Goal: Information Seeking & Learning: Learn about a topic

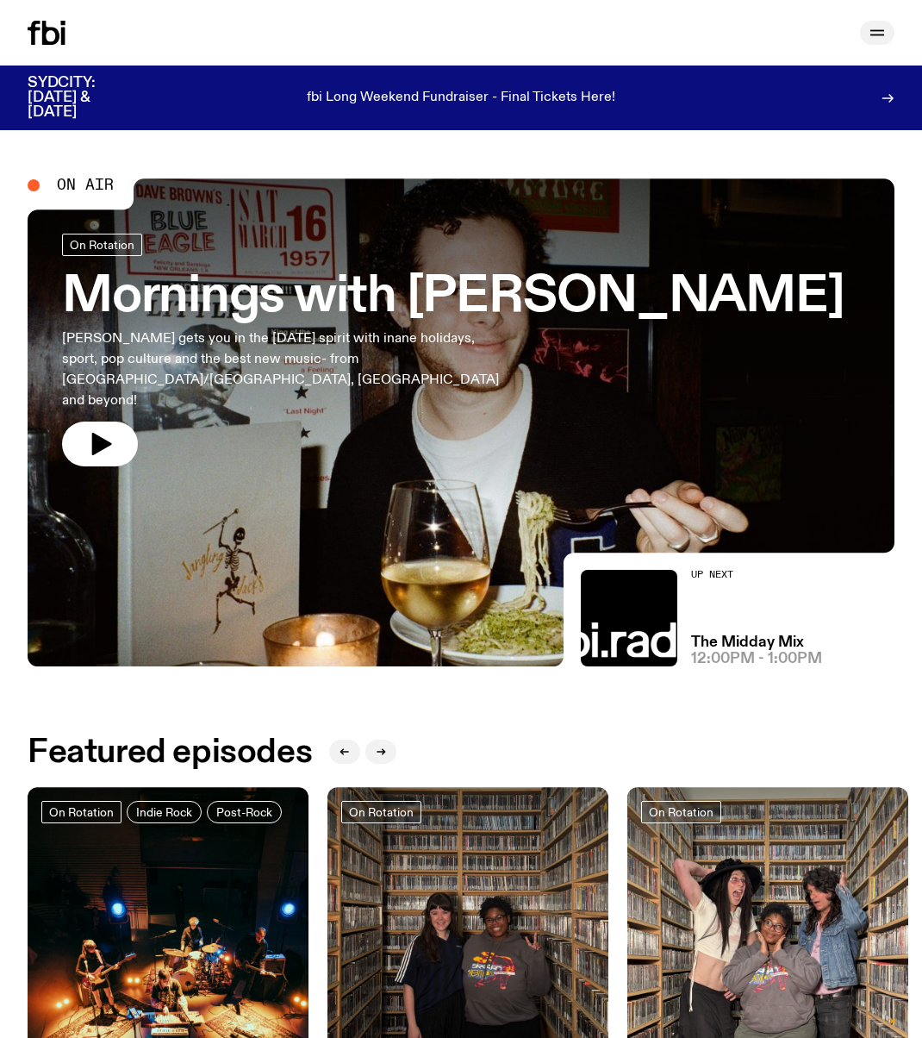
click at [872, 35] on icon "button" at bounding box center [877, 35] width 14 height 0
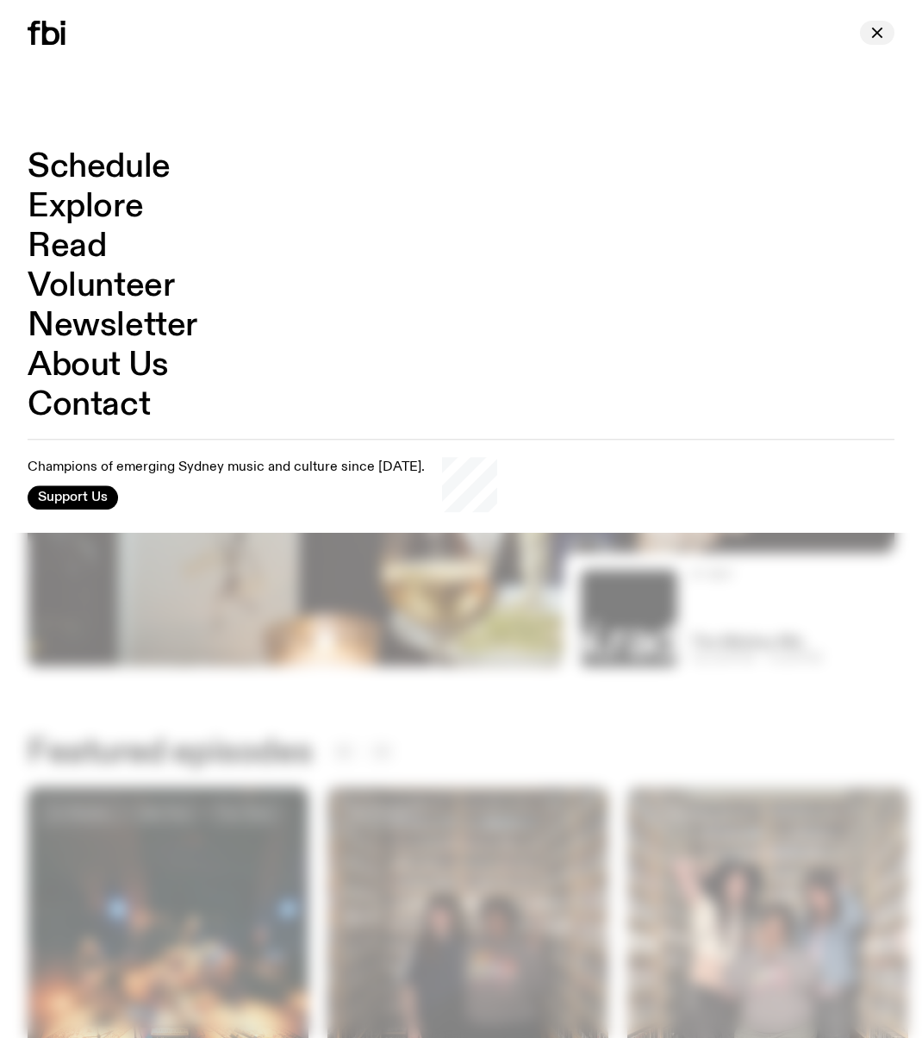
click at [871, 27] on icon "button" at bounding box center [877, 32] width 21 height 21
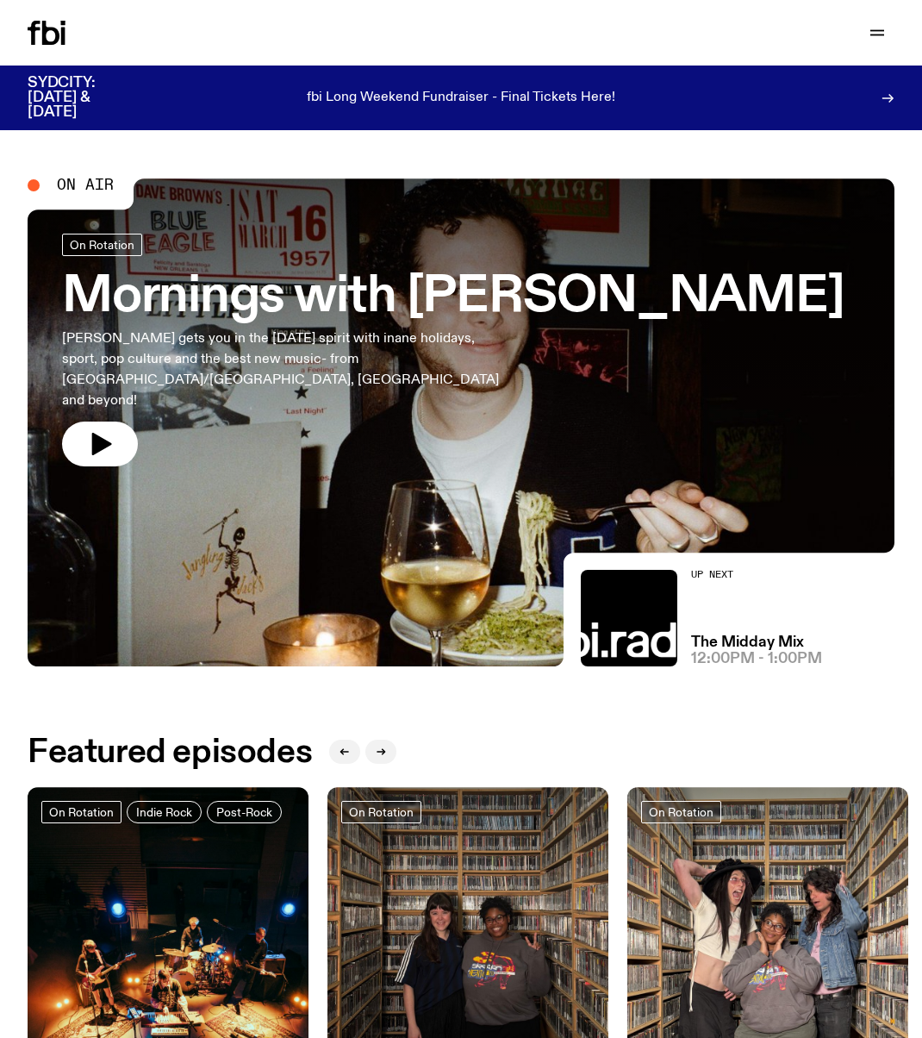
drag, startPoint x: 773, startPoint y: 45, endPoint x: 797, endPoint y: 31, distance: 27.8
click at [773, 43] on div "Schedule Explore Read Volunteer Newsletter Support Us" at bounding box center [461, 32] width 922 height 65
drag, startPoint x: 803, startPoint y: 31, endPoint x: 913, endPoint y: 31, distance: 109.4
click at [805, 30] on div "Support Us" at bounding box center [681, 33] width 427 height 24
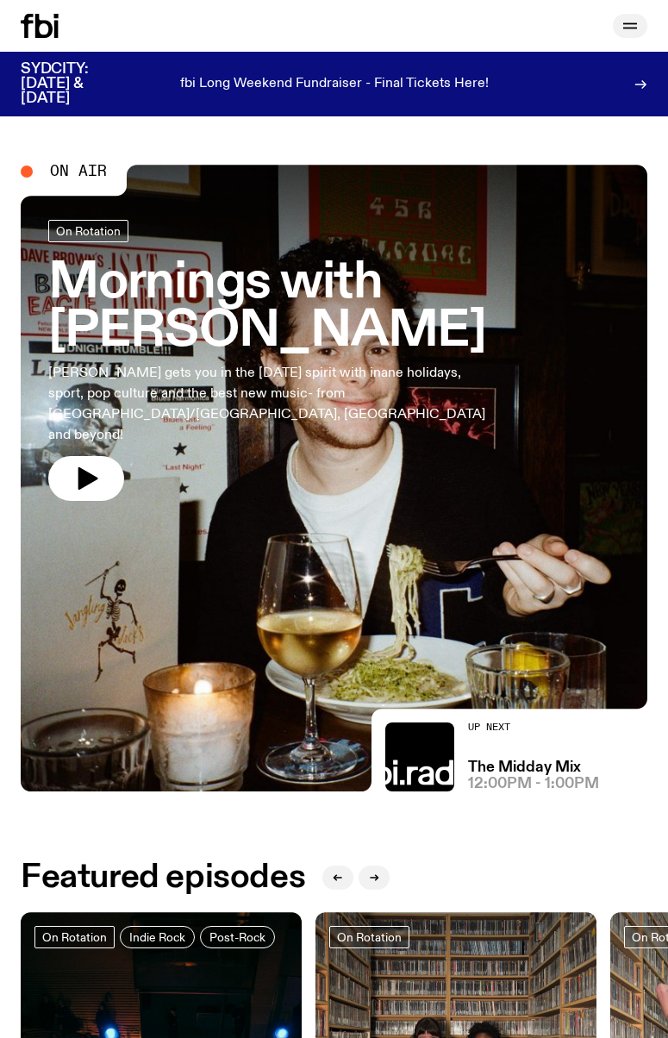
click at [638, 29] on icon "button" at bounding box center [630, 26] width 21 height 21
click at [631, 32] on icon "button" at bounding box center [630, 26] width 21 height 21
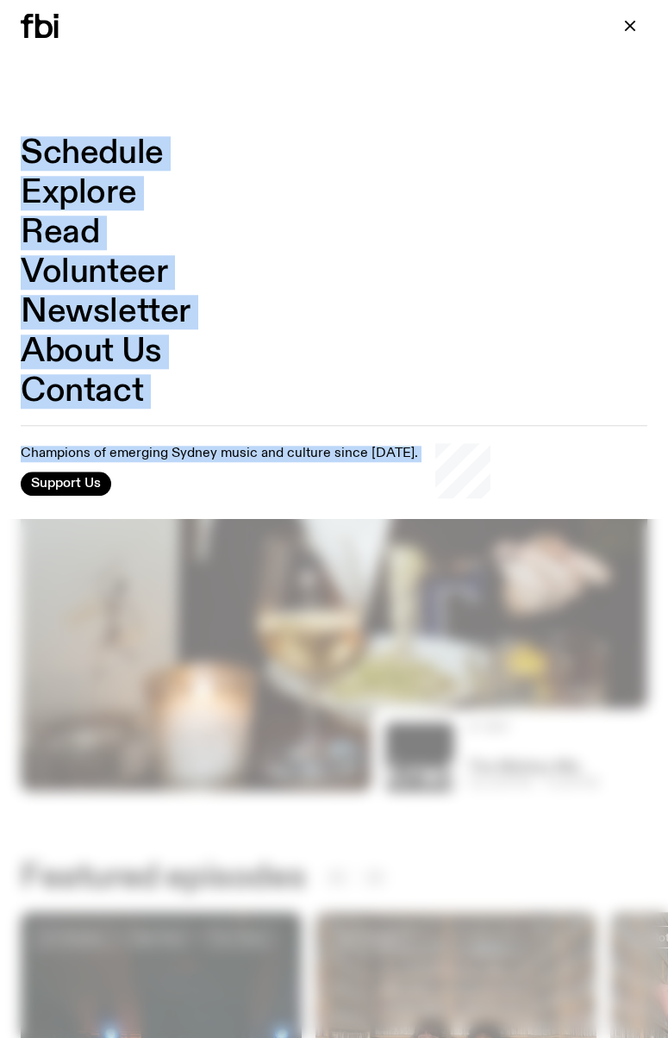
drag, startPoint x: 28, startPoint y: 45, endPoint x: 114, endPoint y: 100, distance: 101.6
click at [110, 100] on div "Schedule Explore Read Volunteer Newsletter About Us Contact Champions of emergi…" at bounding box center [334, 58] width 668 height 116
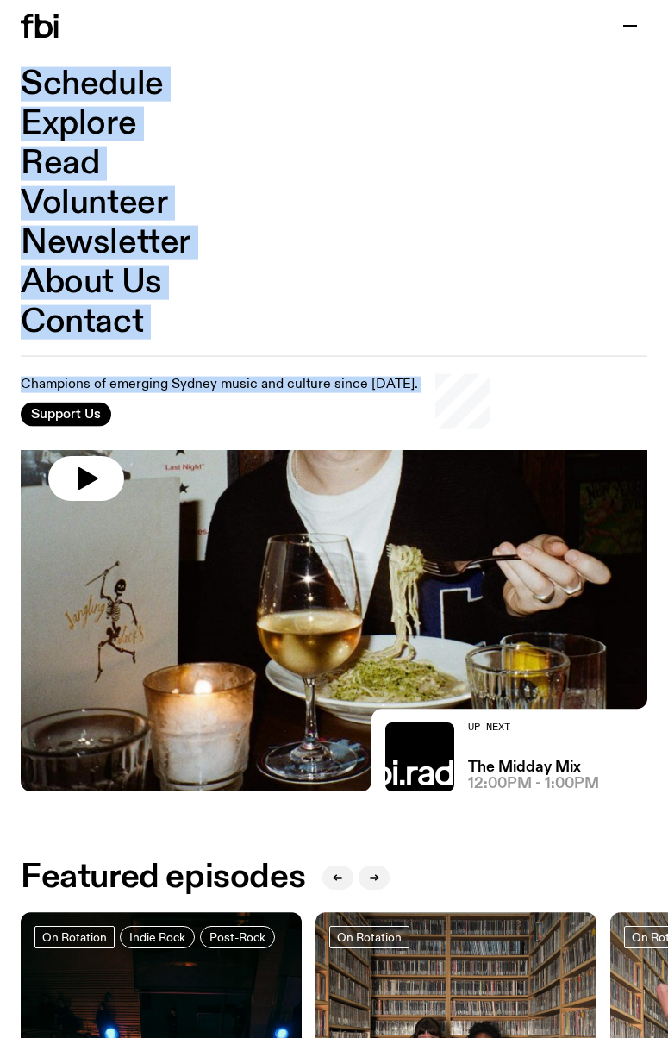
click at [114, 99] on nav "Schedule Explore Read Volunteer Newsletter About Us Contact" at bounding box center [334, 203] width 627 height 271
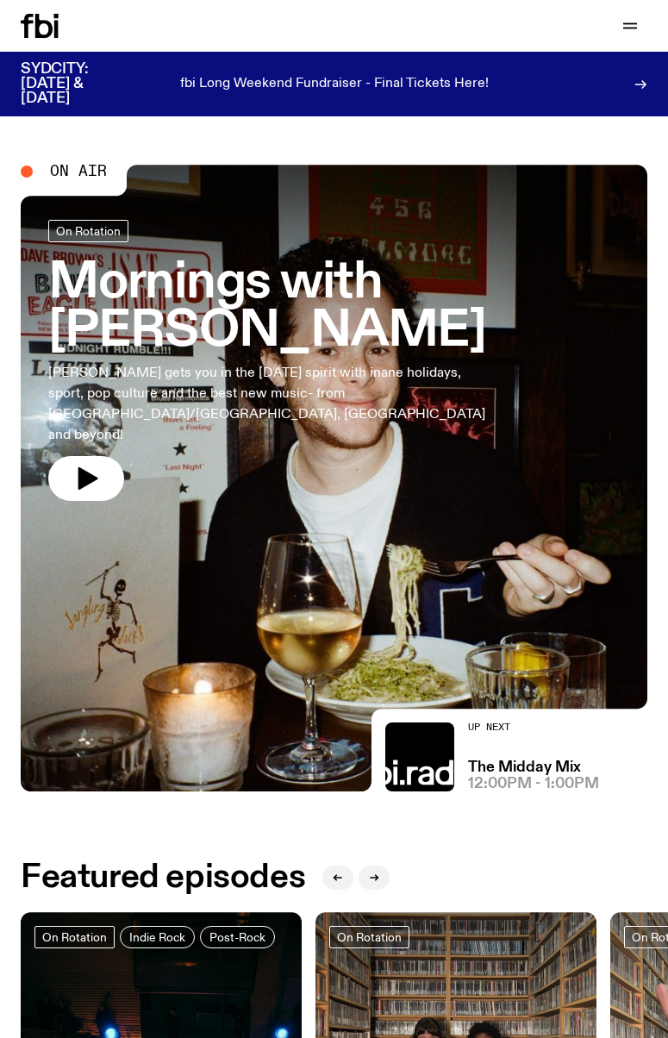
click at [525, 31] on div "Support Us" at bounding box center [494, 26] width 307 height 24
click at [628, 17] on icon "button" at bounding box center [630, 26] width 21 height 21
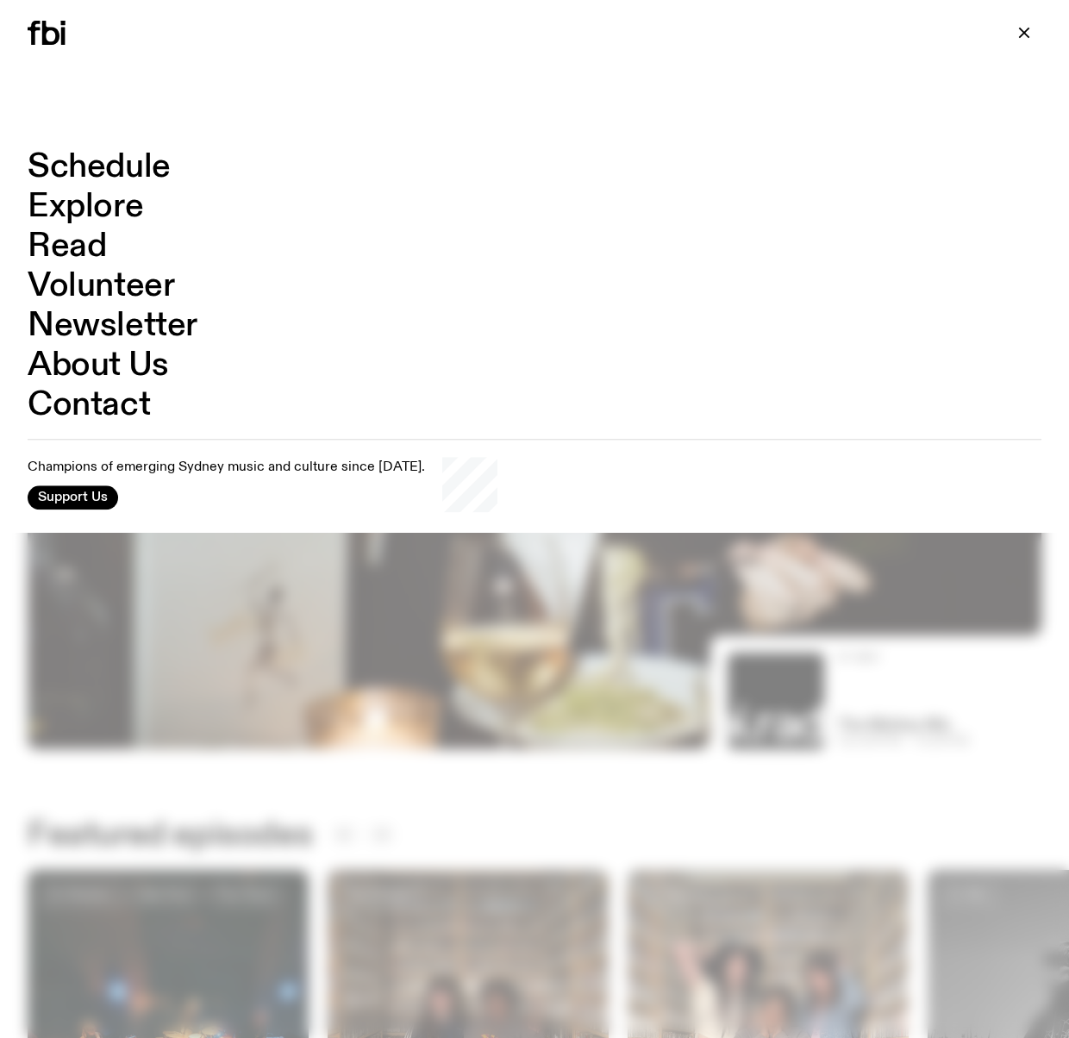
click at [457, 700] on div at bounding box center [534, 519] width 1069 height 1038
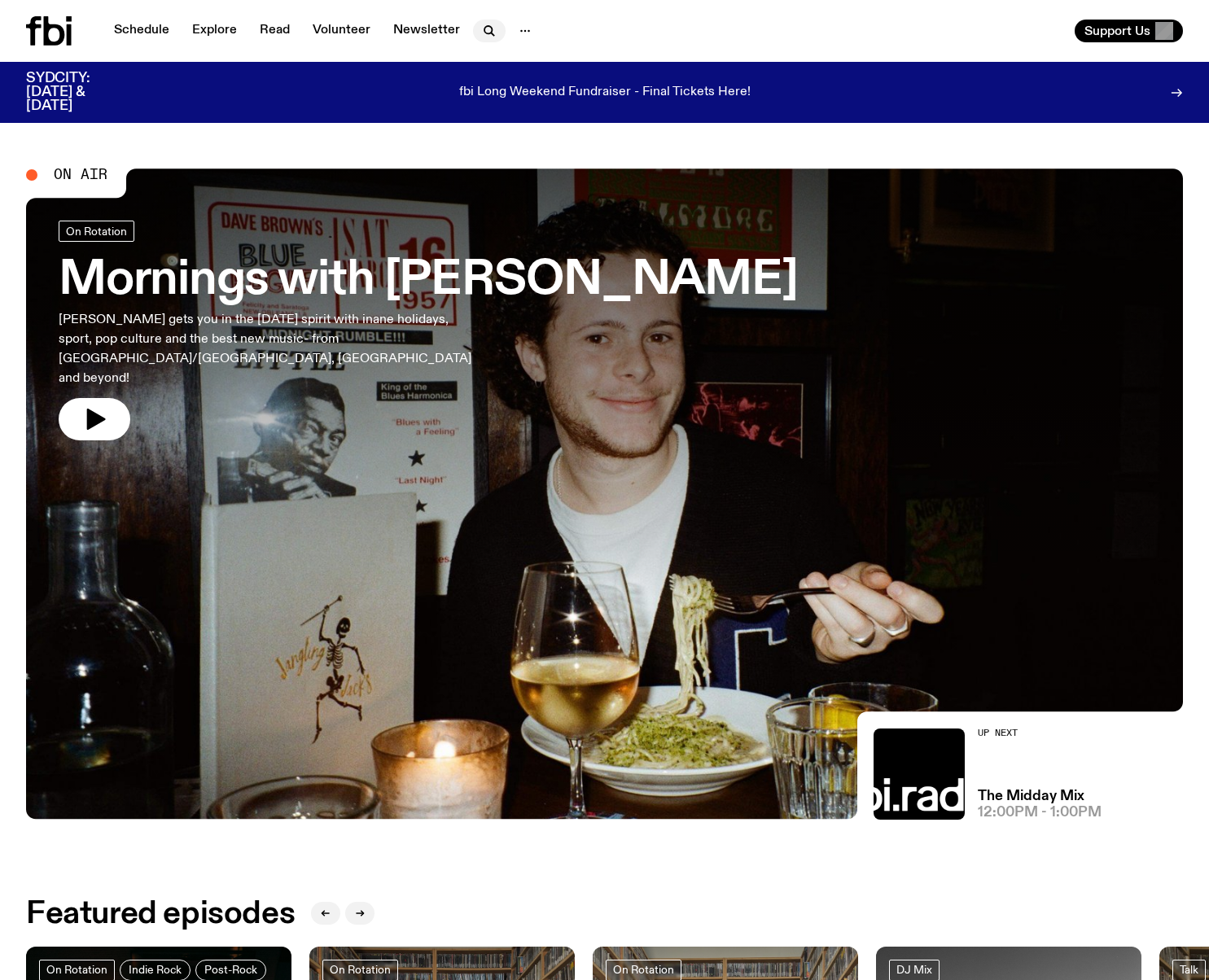
click at [486, 38] on icon "button" at bounding box center [489, 30] width 20 height 20
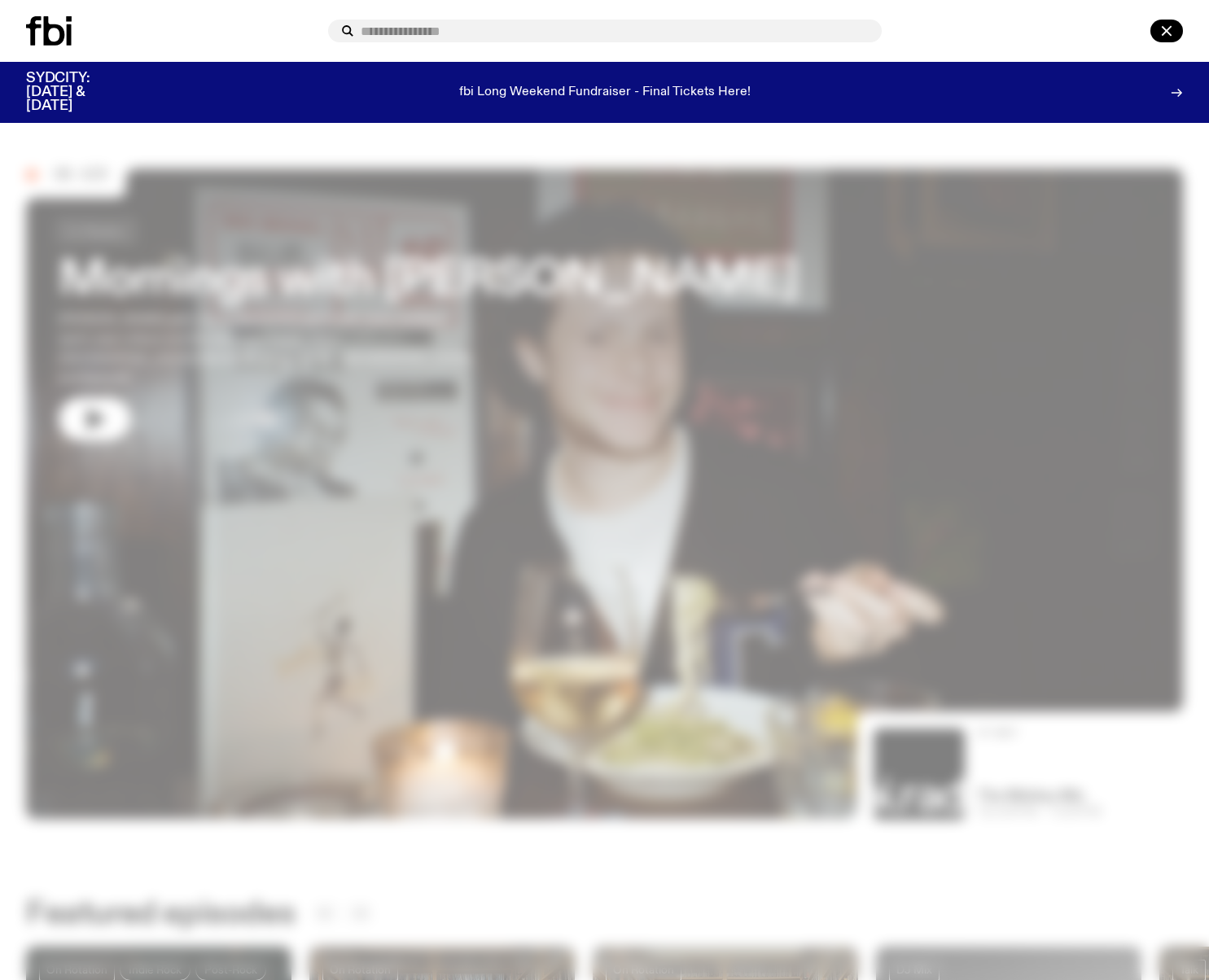
click at [486, 38] on input "text" at bounding box center [615, 31] width 508 height 14
type input "*"
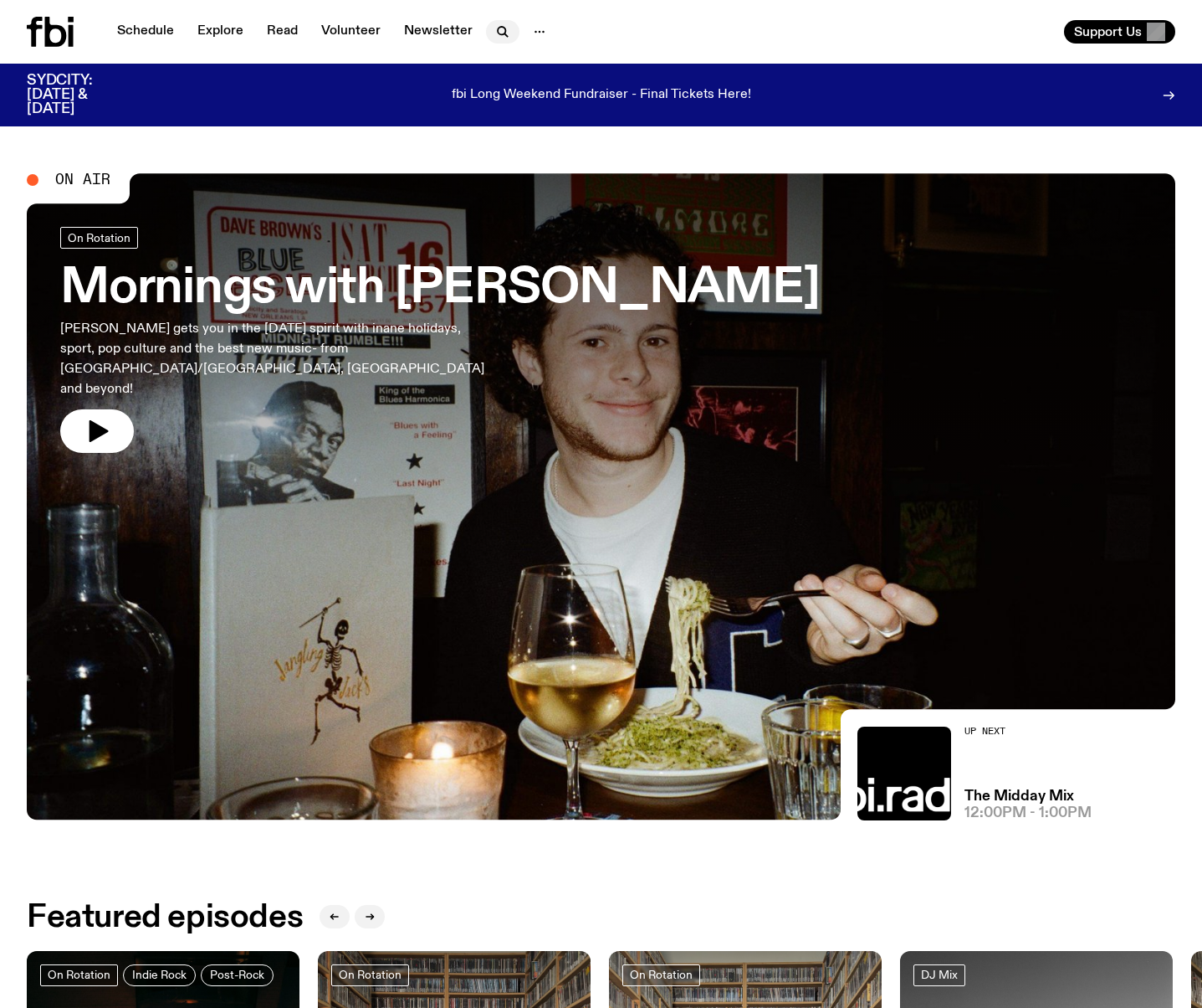
click at [505, 34] on icon "button" at bounding box center [506, 34] width 3 height 3
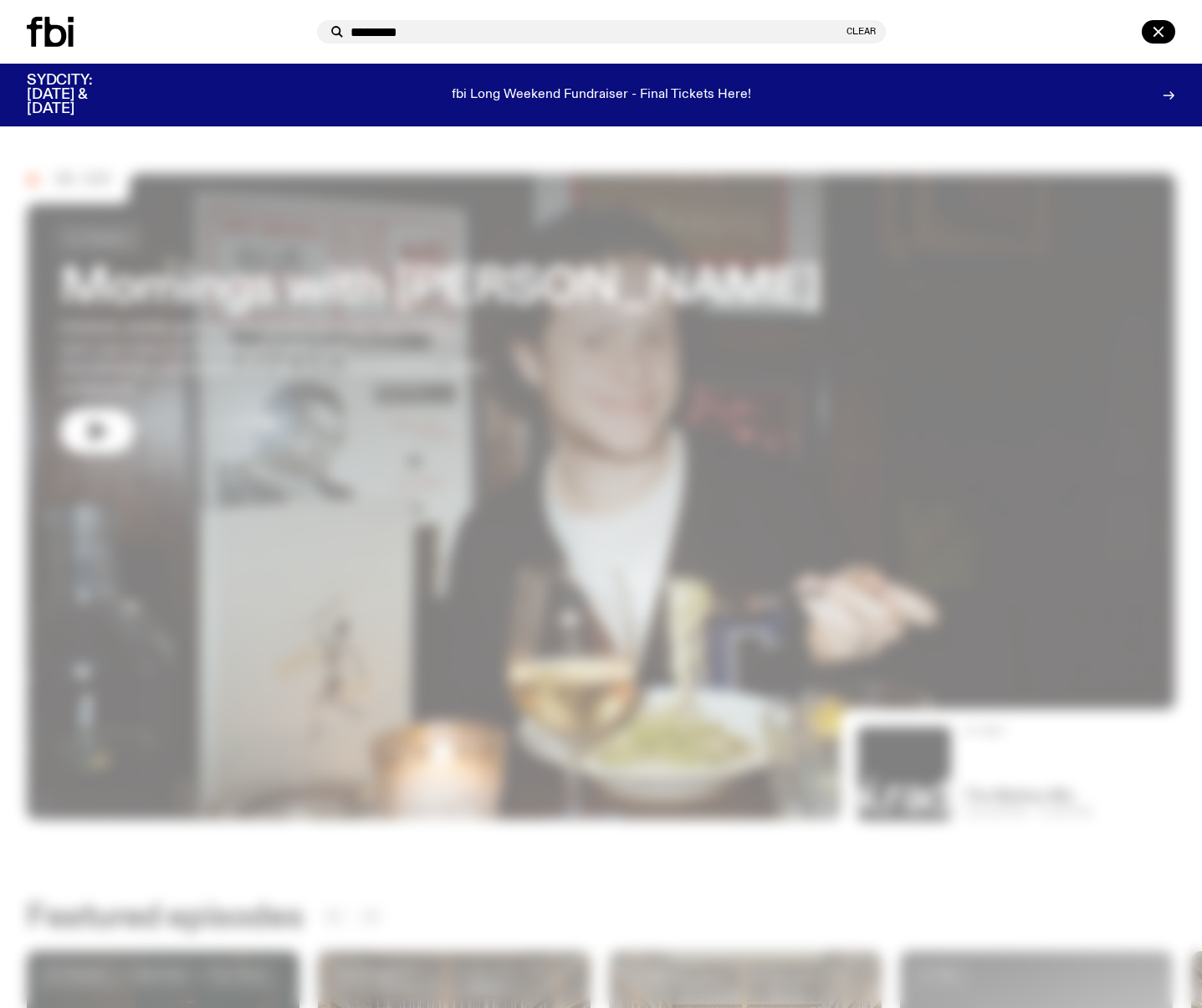
type input "*********"
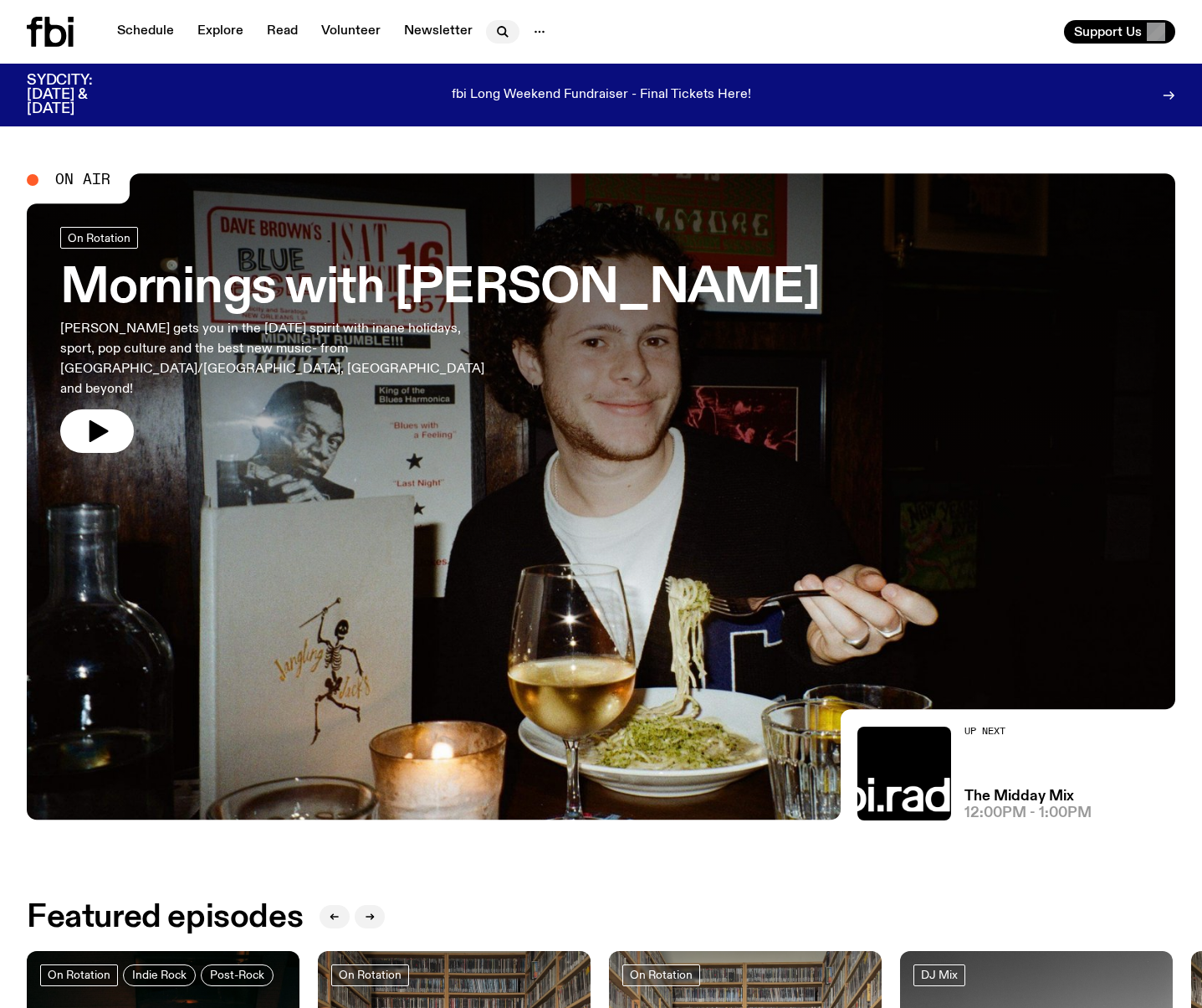
click at [494, 33] on icon "button" at bounding box center [503, 31] width 20 height 20
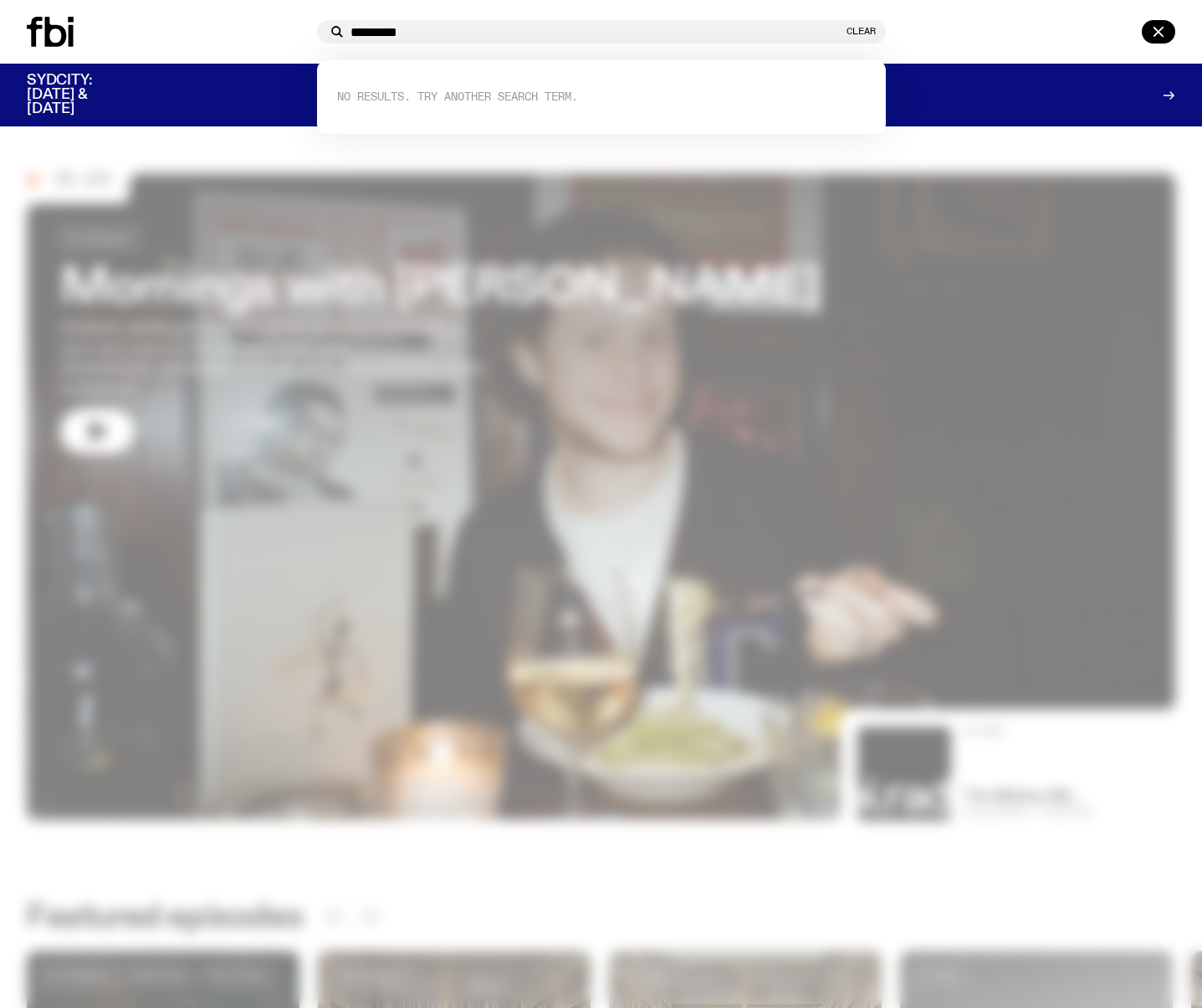
type input "*********"
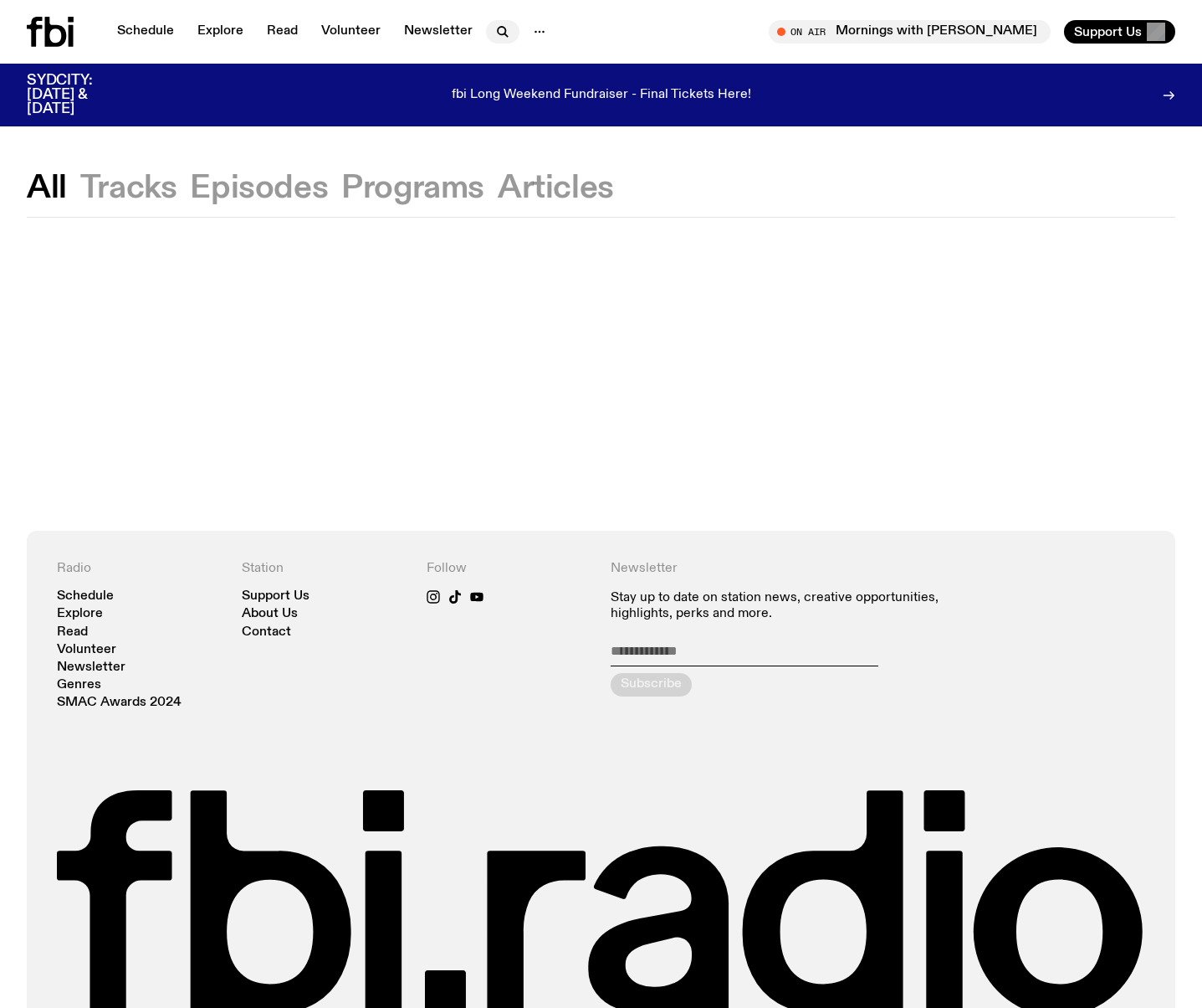
click at [487, 24] on button "button" at bounding box center [503, 32] width 33 height 23
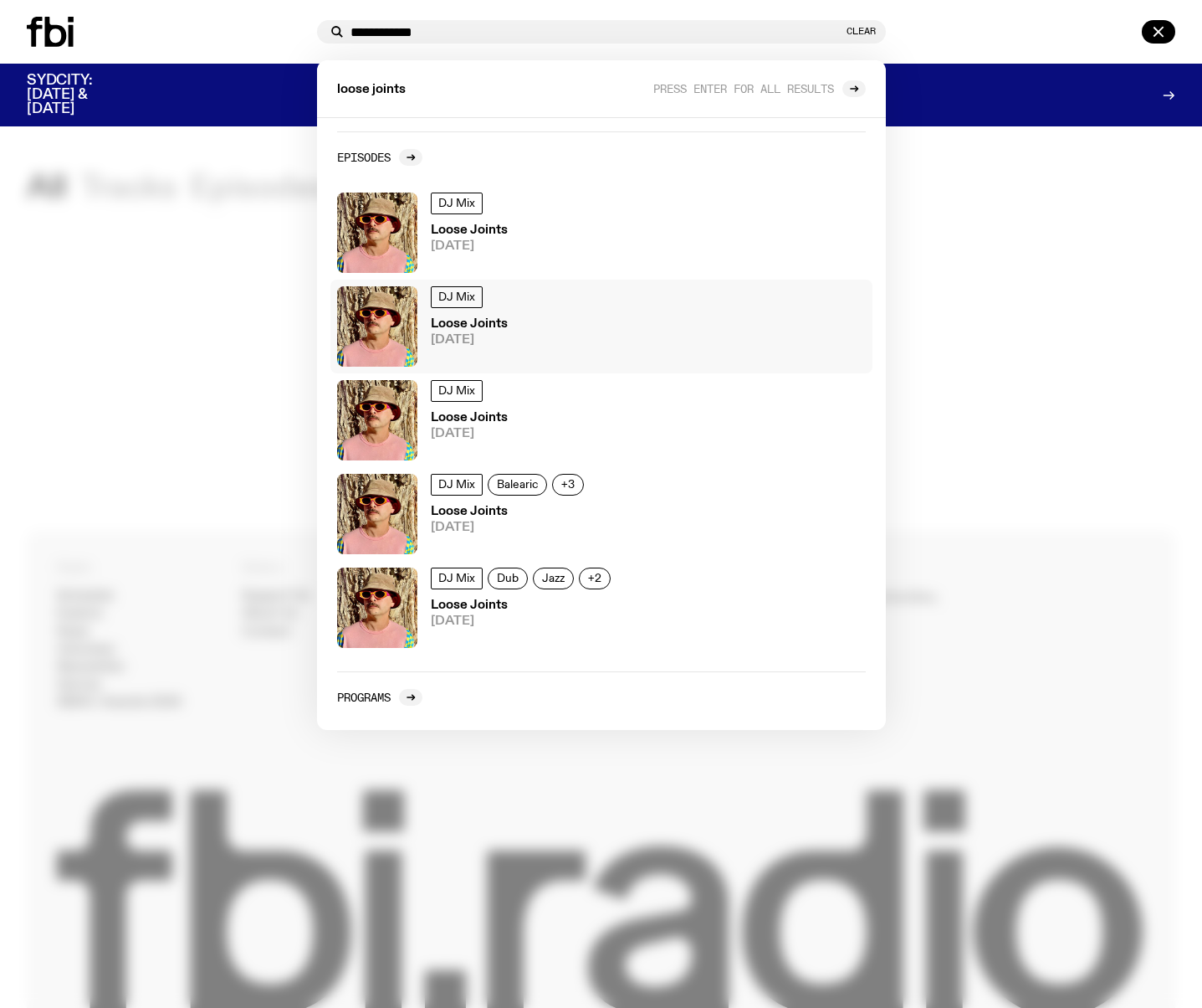
scroll to position [292, 0]
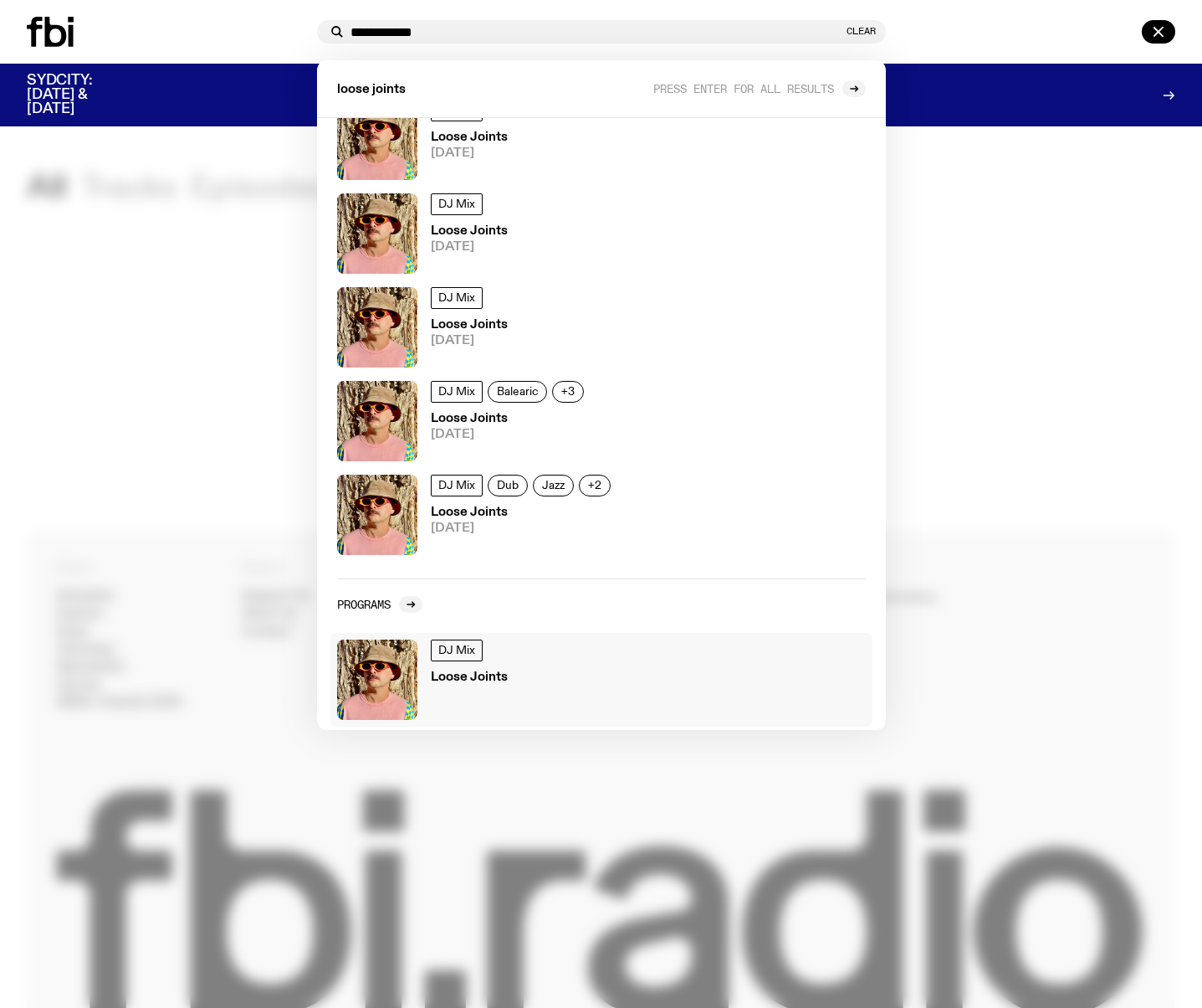
type input "**********"
click at [394, 639] on img at bounding box center [377, 679] width 81 height 81
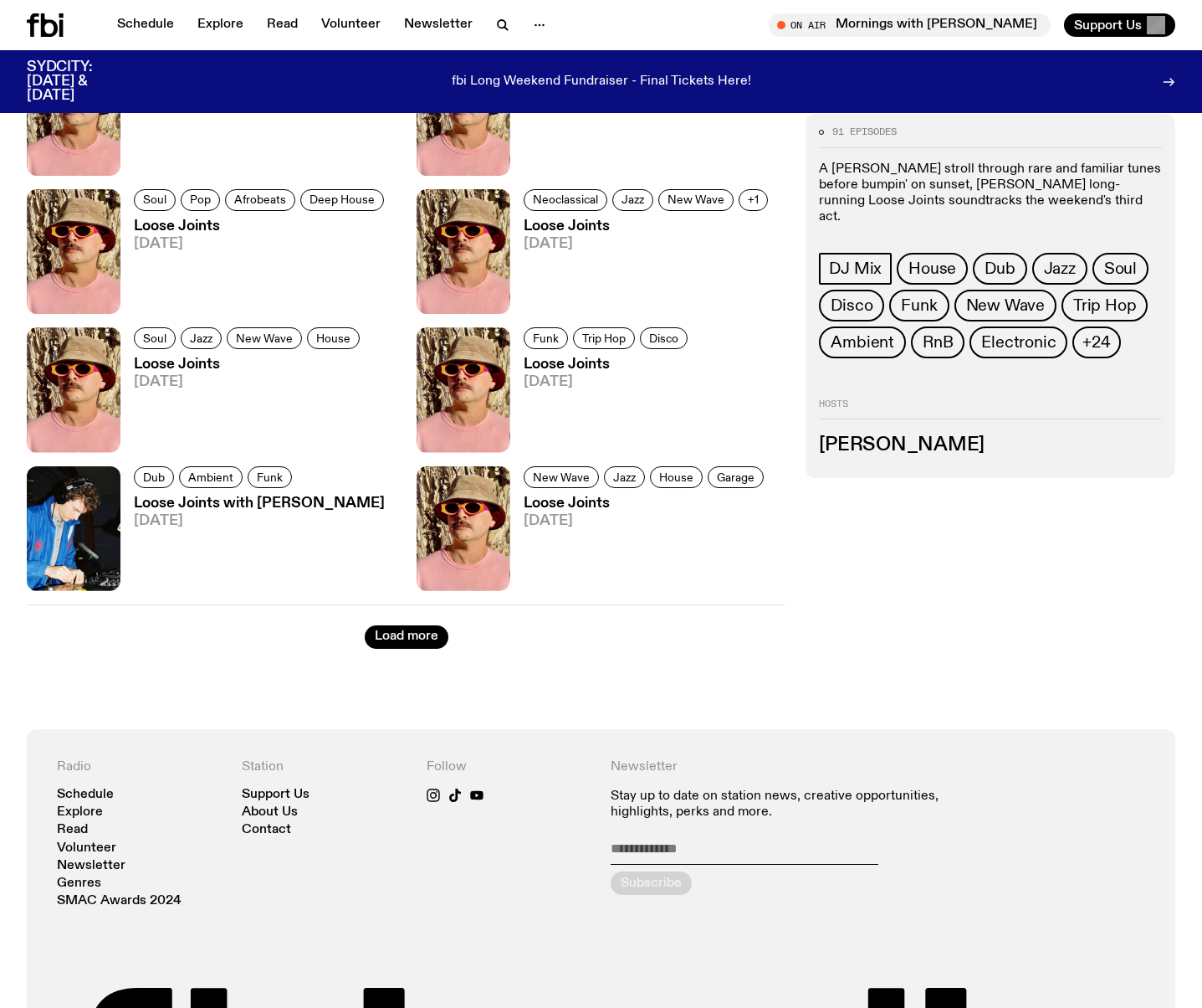
scroll to position [2389, 0]
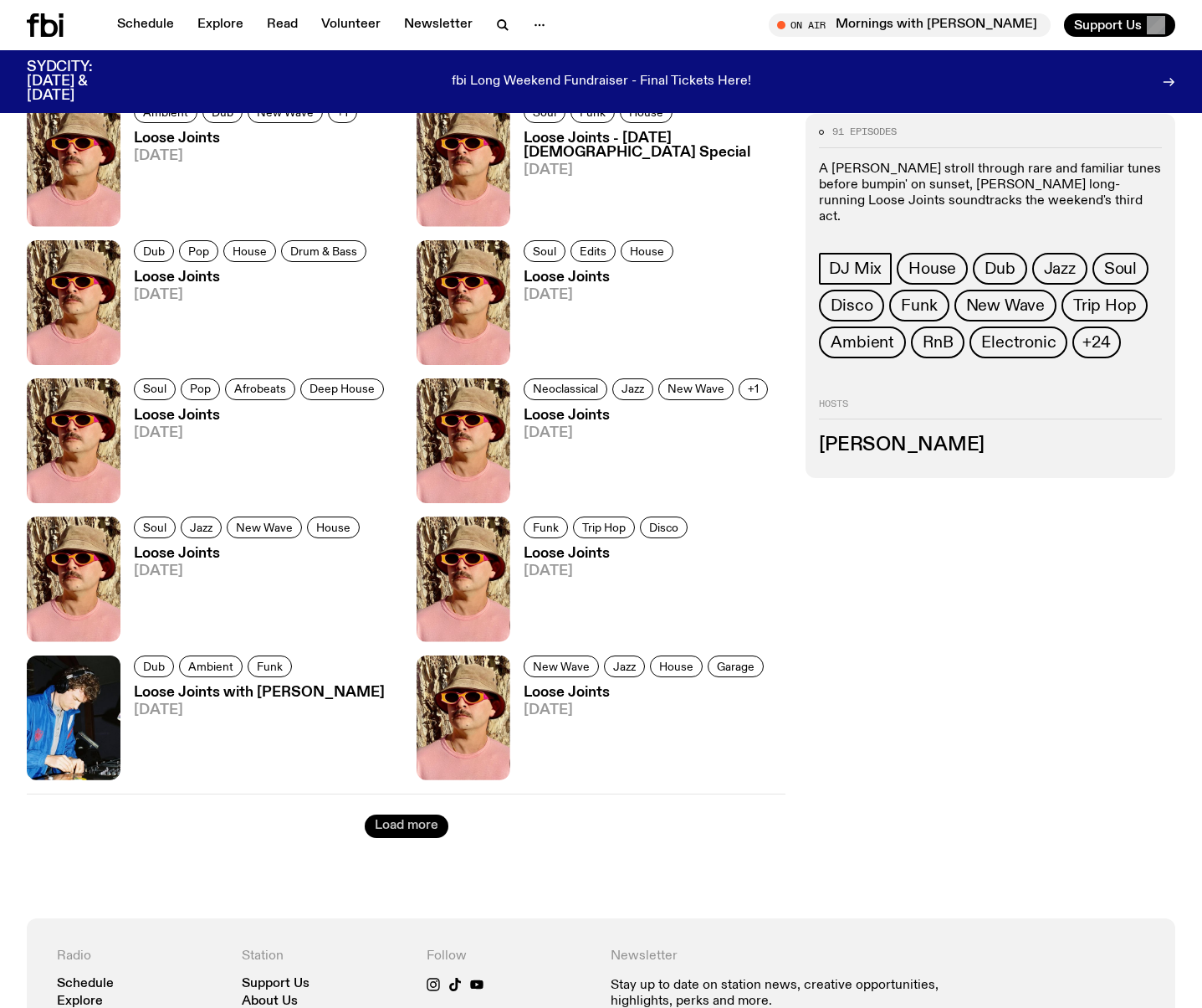
click at [420, 820] on button "Load more" at bounding box center [407, 826] width 83 height 23
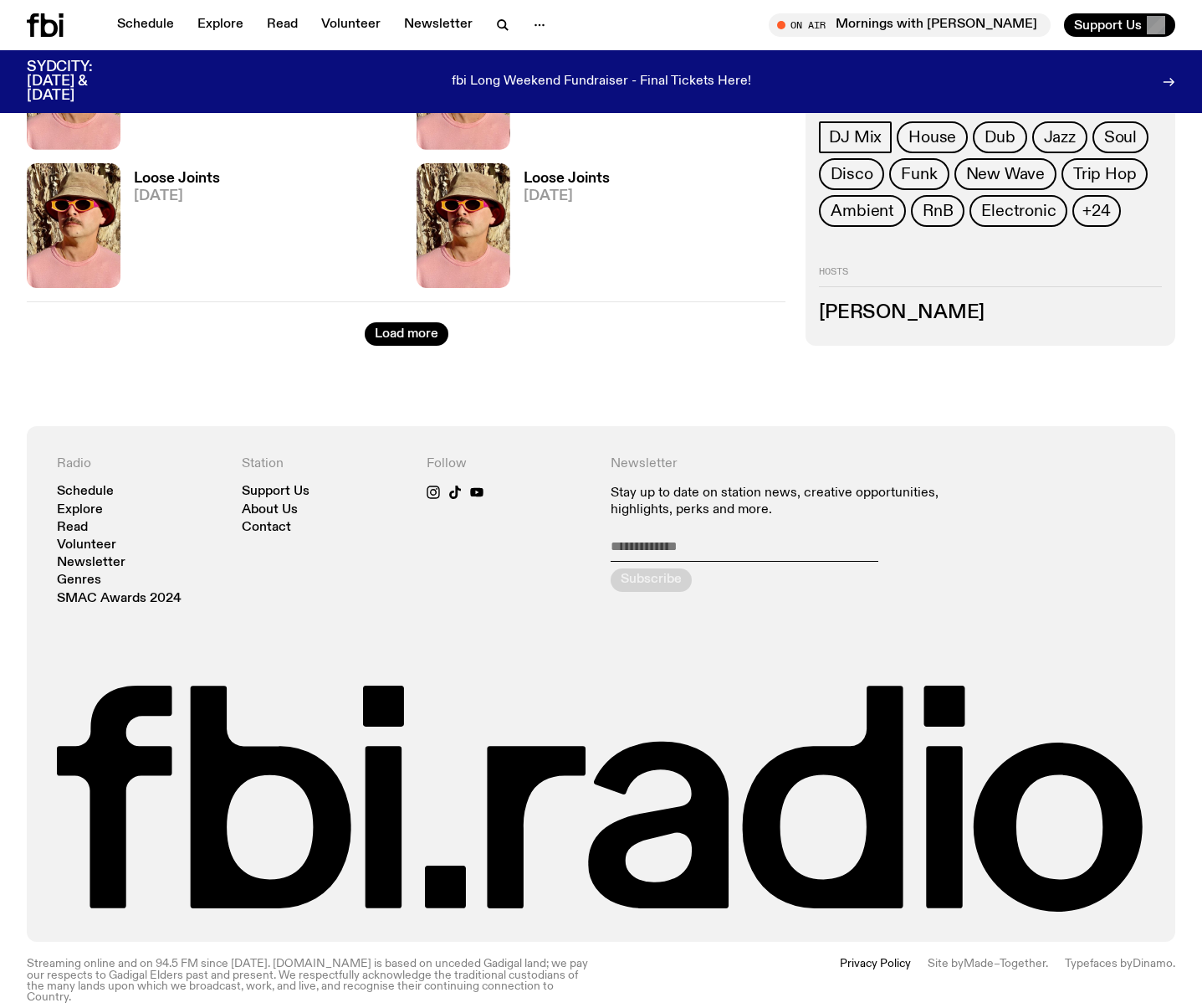
scroll to position [5078, 0]
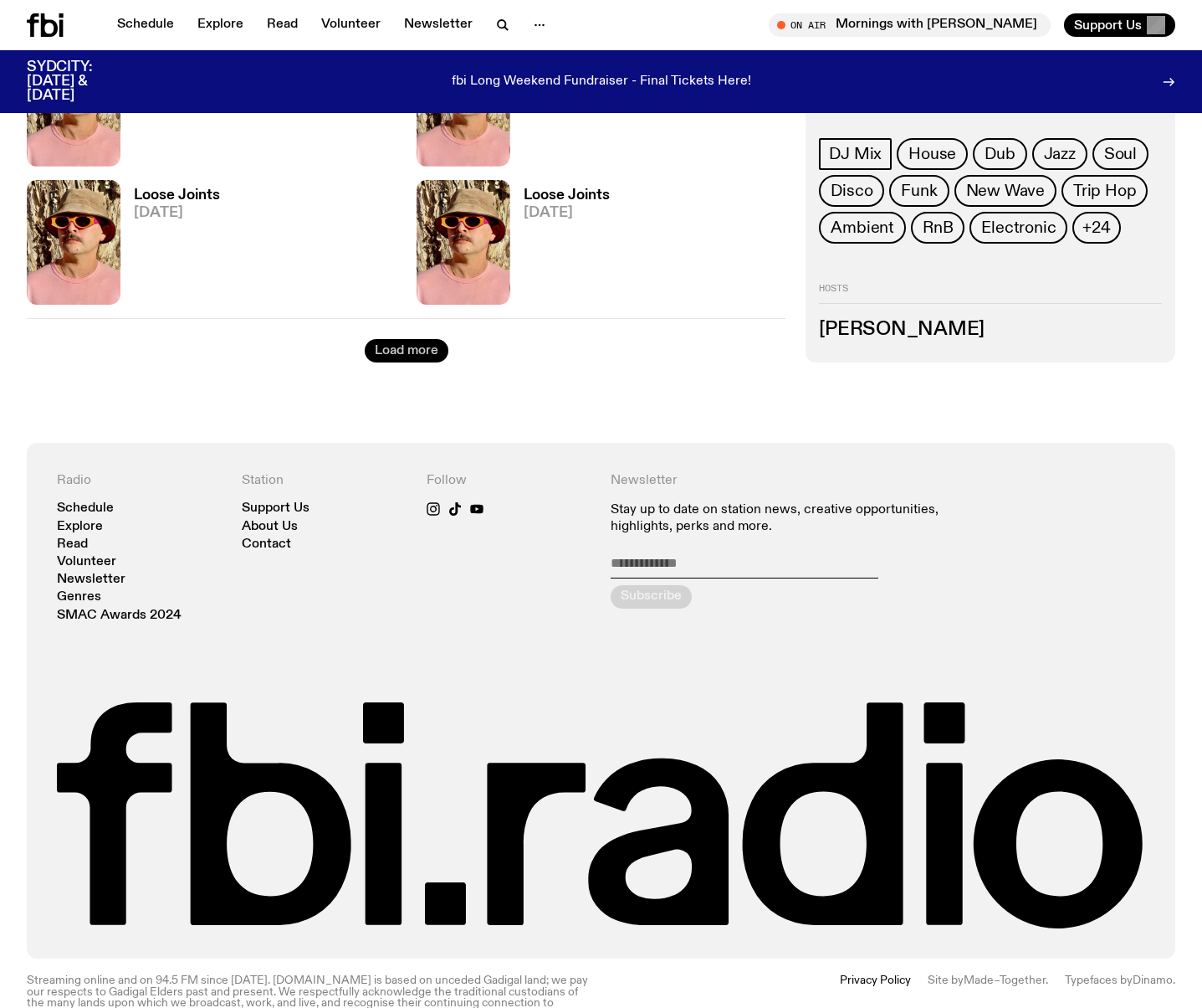
click at [423, 356] on button "Load more" at bounding box center [407, 351] width 83 height 23
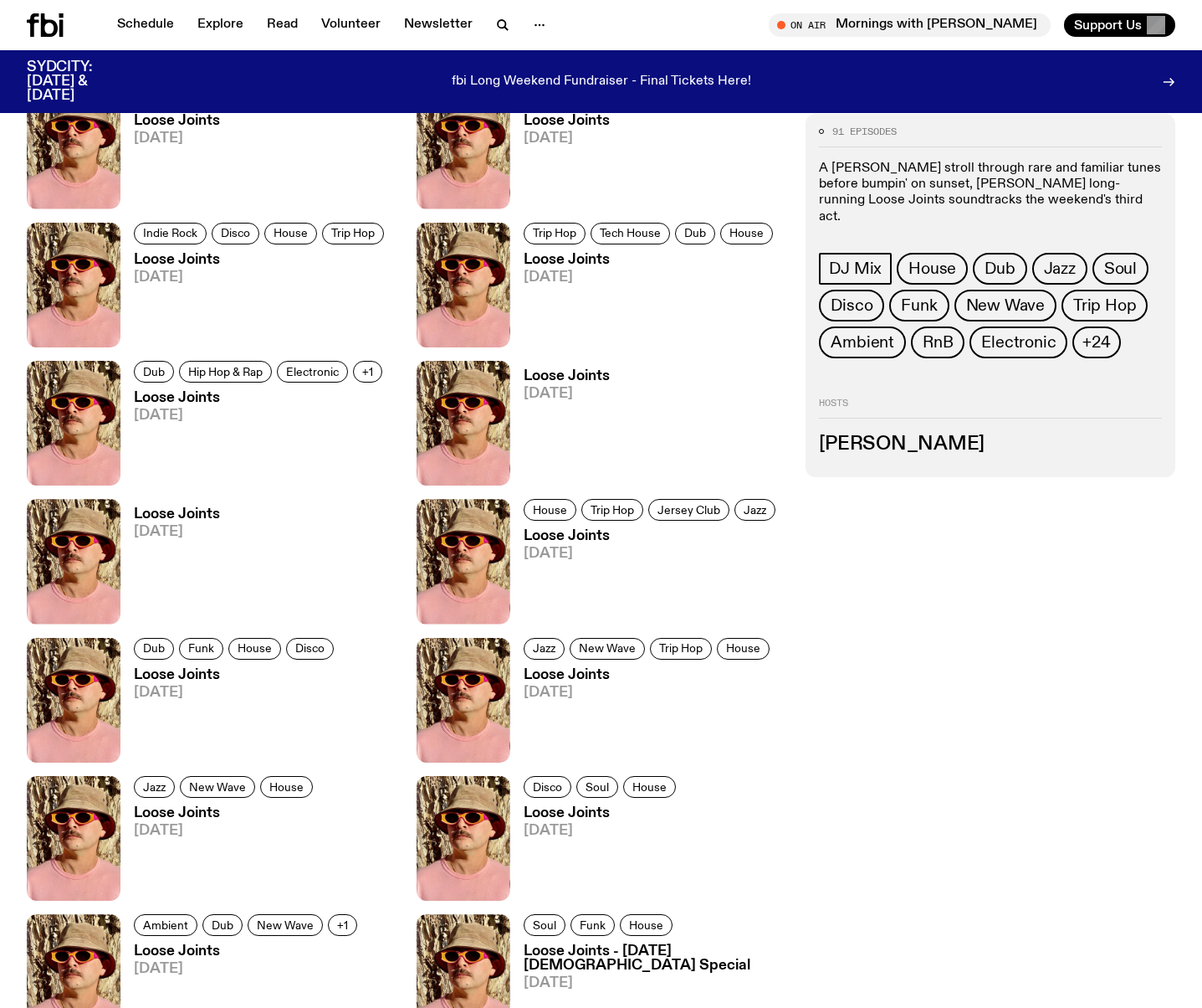
scroll to position [623, 0]
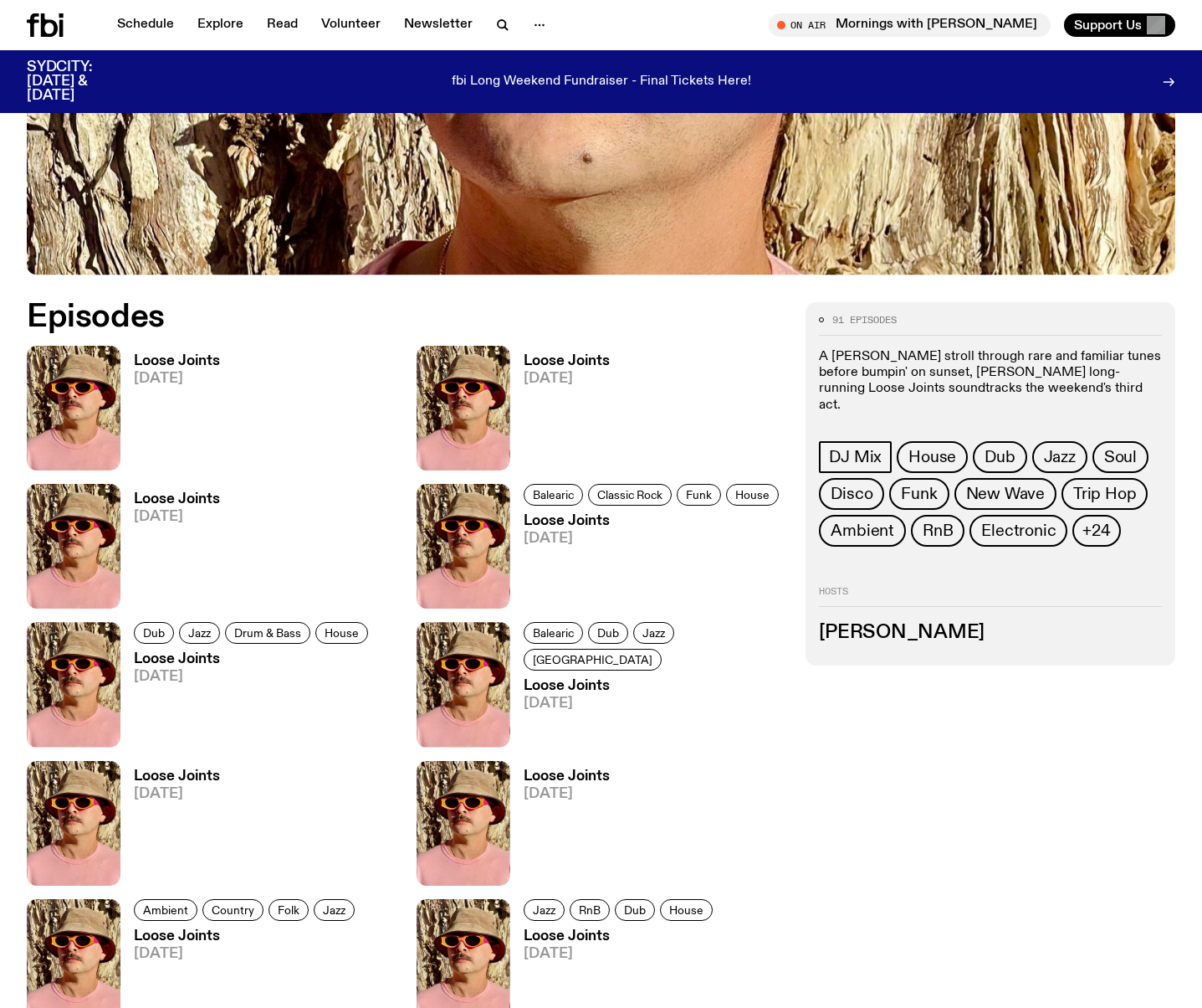
click at [50, 26] on icon at bounding box center [46, 25] width 37 height 23
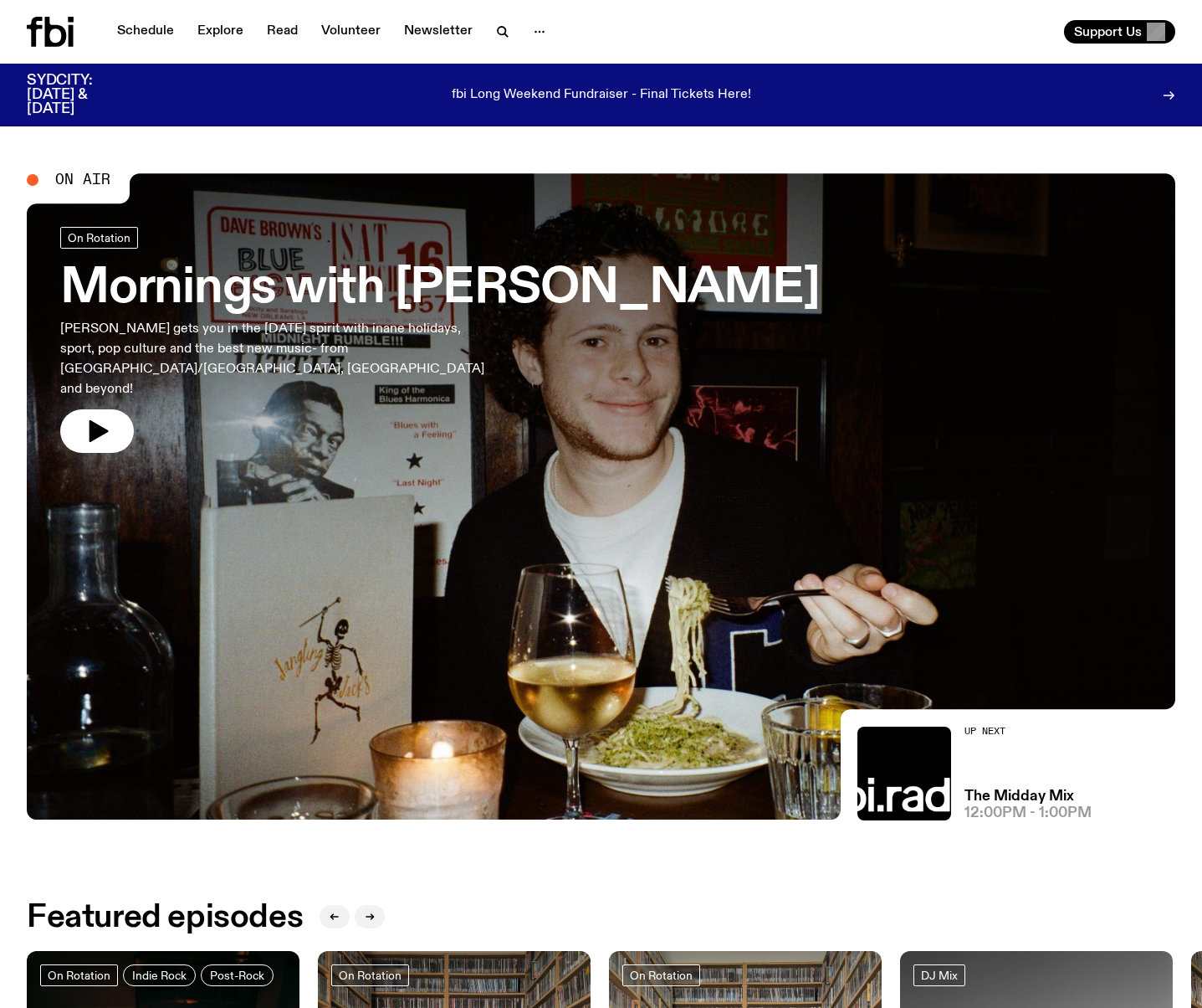
click at [114, 18] on div "Schedule Explore Read Volunteer Newsletter" at bounding box center [311, 31] width 568 height 30
click at [329, 348] on p "[PERSON_NAME] gets you in the [DATE] spirit with inane holidays, sport, pop cul…" at bounding box center [274, 358] width 428 height 81
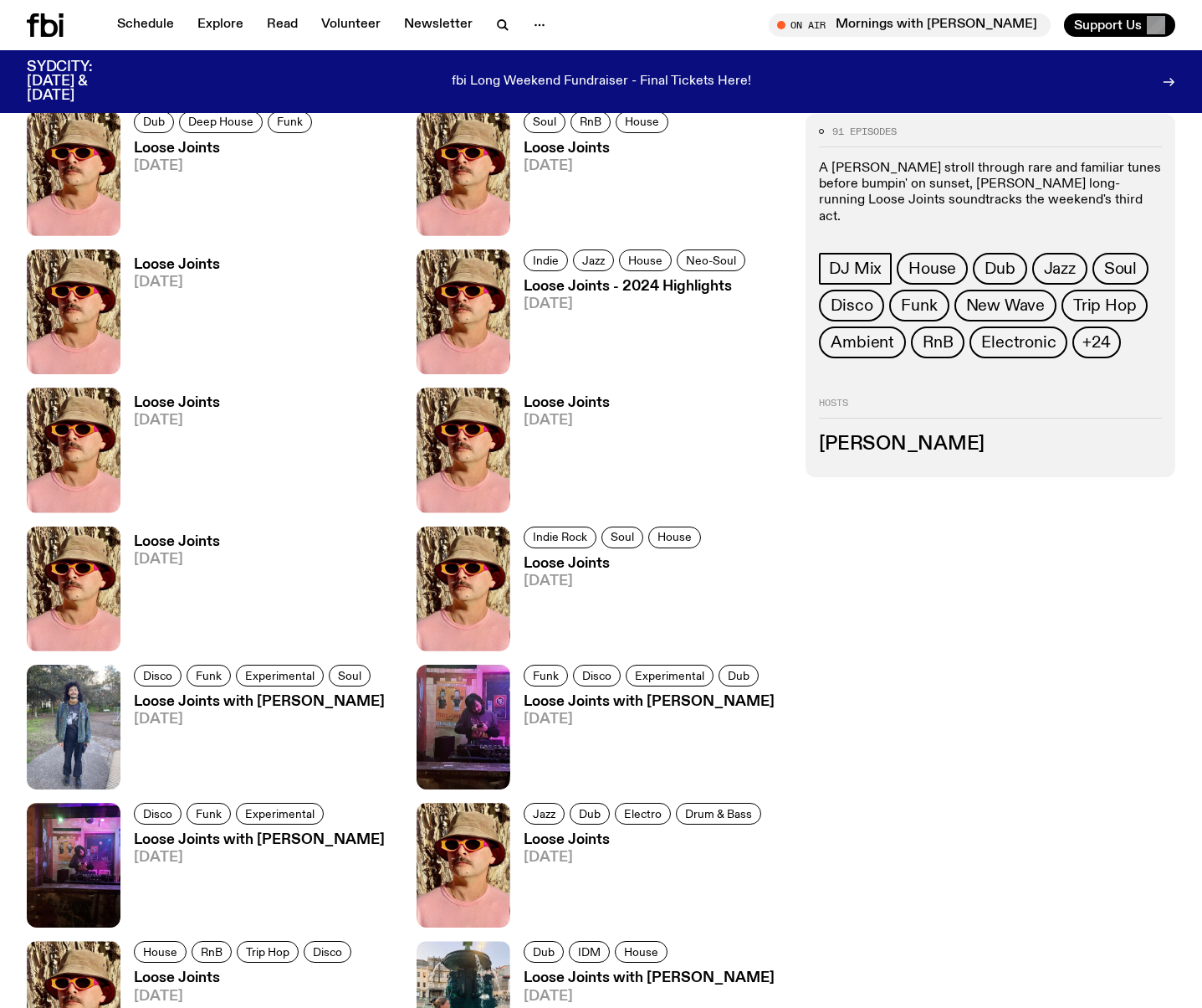
scroll to position [3679, 0]
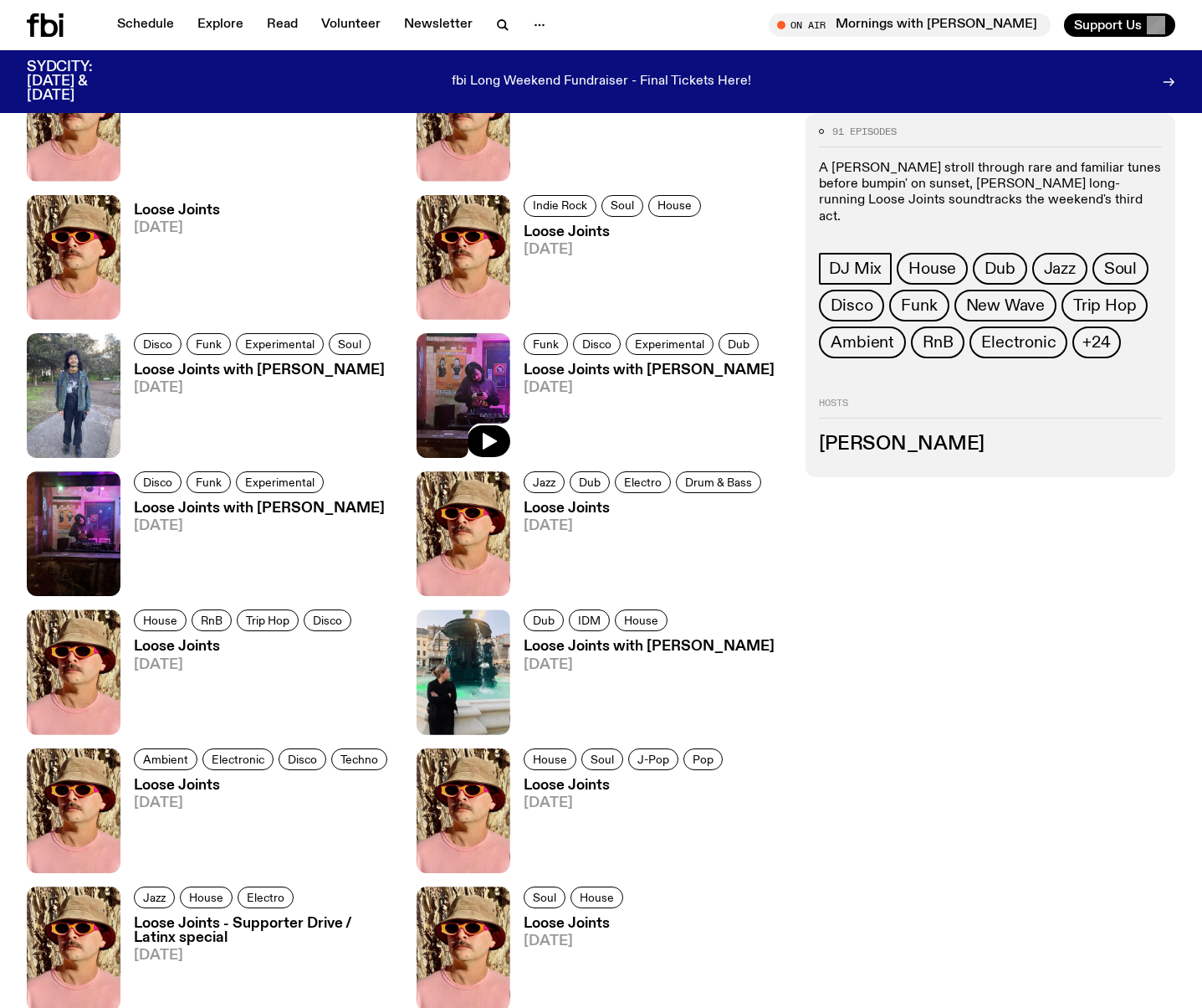
click at [482, 396] on img at bounding box center [463, 395] width 94 height 124
